Goal: Information Seeking & Learning: Learn about a topic

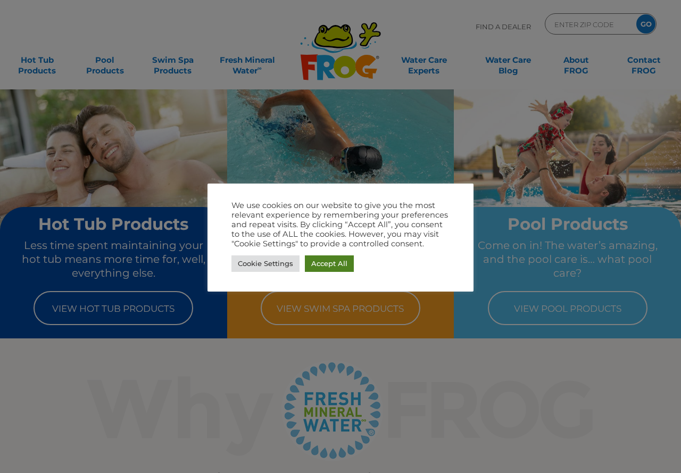
click at [331, 266] on link "Accept All" at bounding box center [329, 264] width 49 height 17
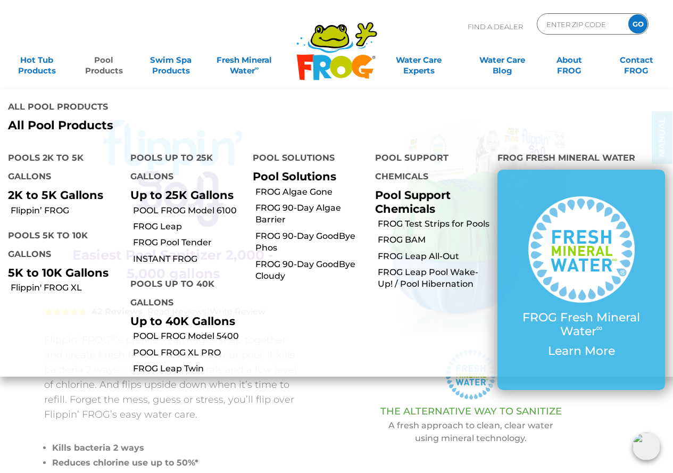
click at [103, 71] on link "Pool Products" at bounding box center [104, 60] width 52 height 21
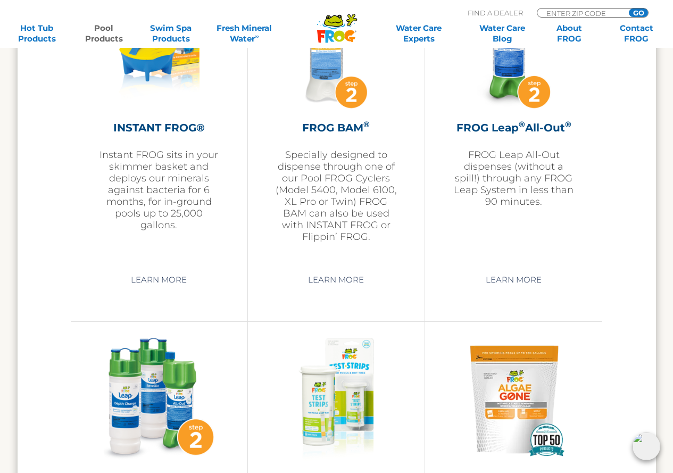
scroll to position [2236, 0]
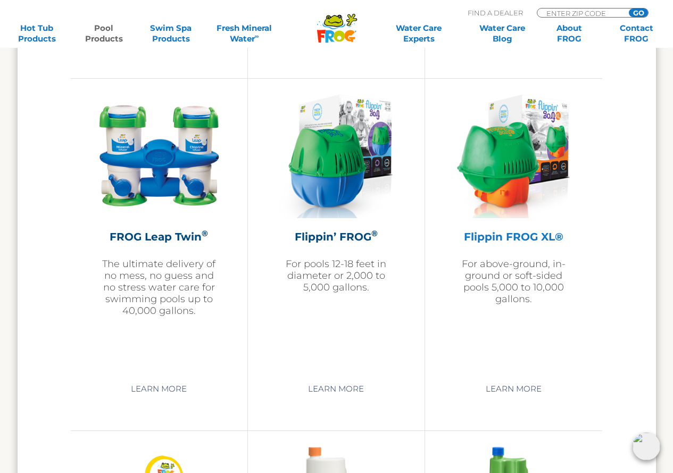
click at [553, 139] on img at bounding box center [513, 157] width 113 height 124
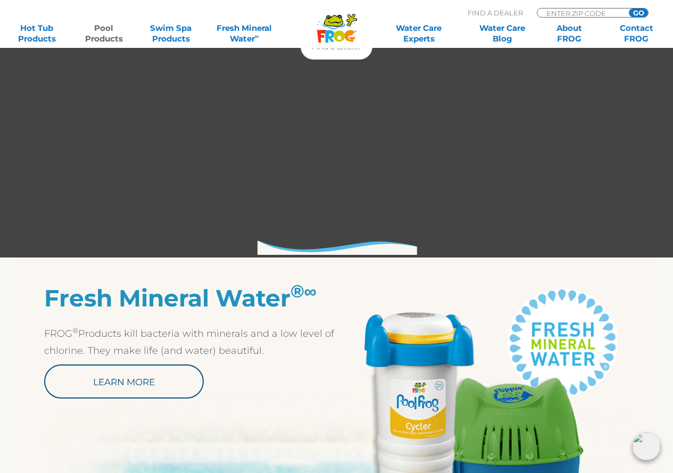
scroll to position [210, 0]
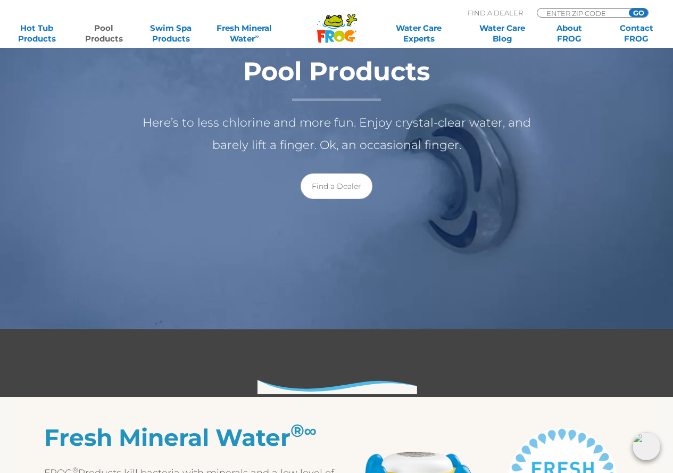
click at [95, 41] on link "Pool Products" at bounding box center [104, 33] width 52 height 21
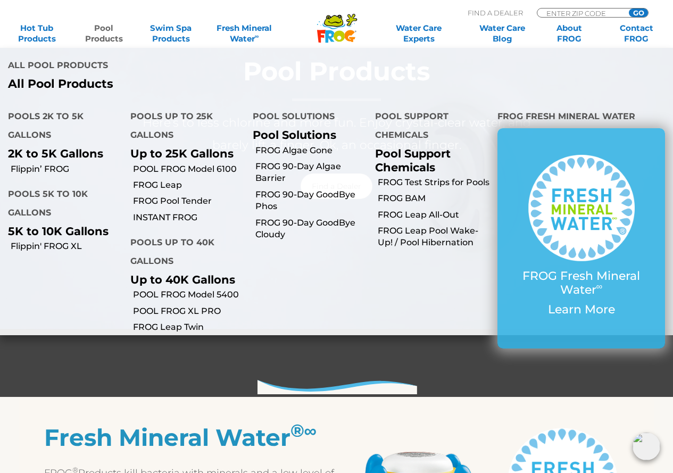
click at [75, 77] on p "All Pool Products" at bounding box center [168, 84] width 321 height 14
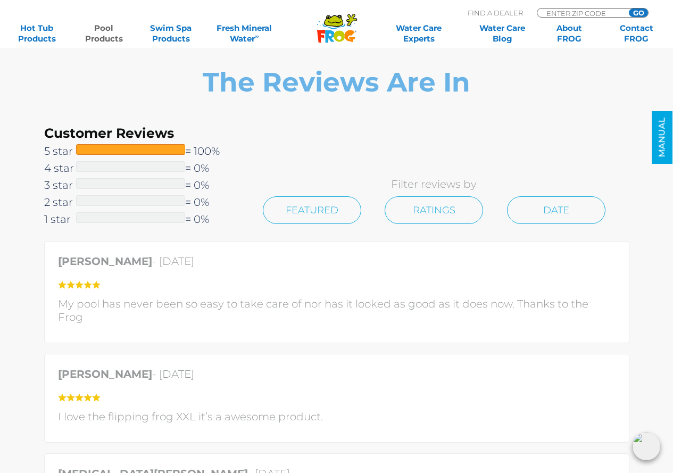
scroll to position [2396, 0]
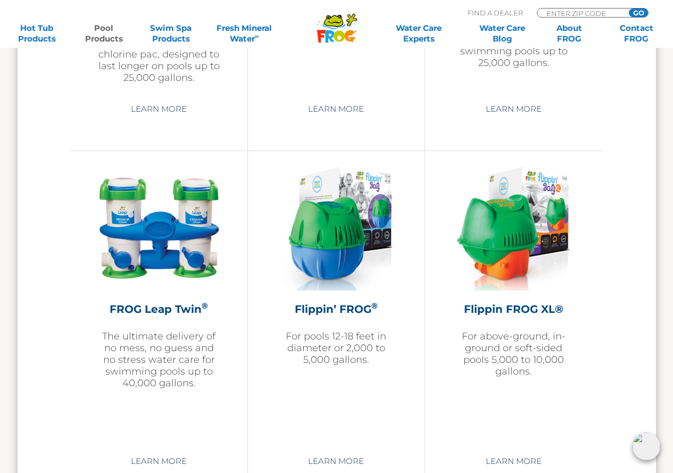
scroll to position [2376, 0]
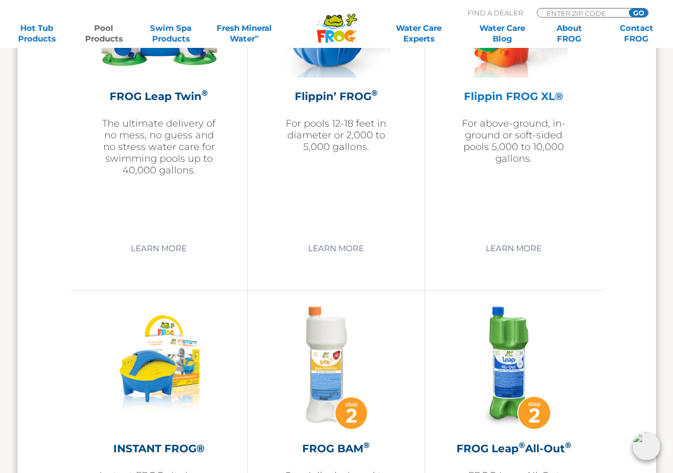
click at [507, 67] on img at bounding box center [513, 16] width 113 height 124
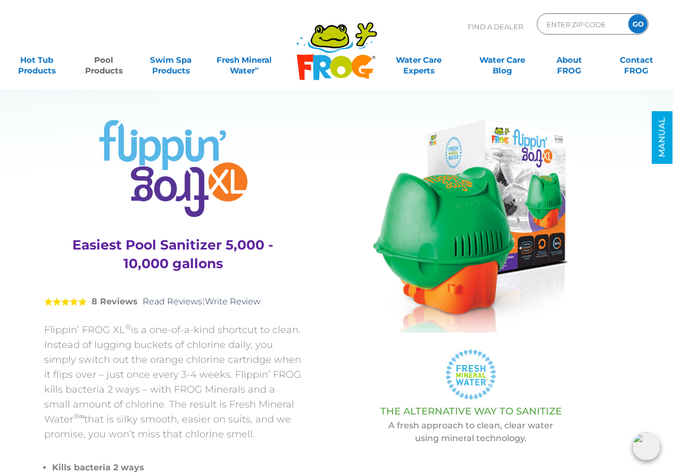
click at [49, 330] on p "Flippin’ FROG XL ® is a one-of-a-kind shortcut to clean. Instead of lugging buc…" at bounding box center [173, 382] width 258 height 119
drag, startPoint x: 49, startPoint y: 330, endPoint x: 114, endPoint y: 331, distance: 65.5
click at [49, 330] on p "Flippin’ FROG XL ® is a one-of-a-kind shortcut to clean. Instead of lugging buc…" at bounding box center [173, 382] width 258 height 119
click at [114, 330] on p "Flippin’ FROG XL ® is a one-of-a-kind shortcut to clean. Instead of lugging buc…" at bounding box center [173, 382] width 258 height 119
copy p "Flippin’ FROG XL"
